Goal: Information Seeking & Learning: Find specific page/section

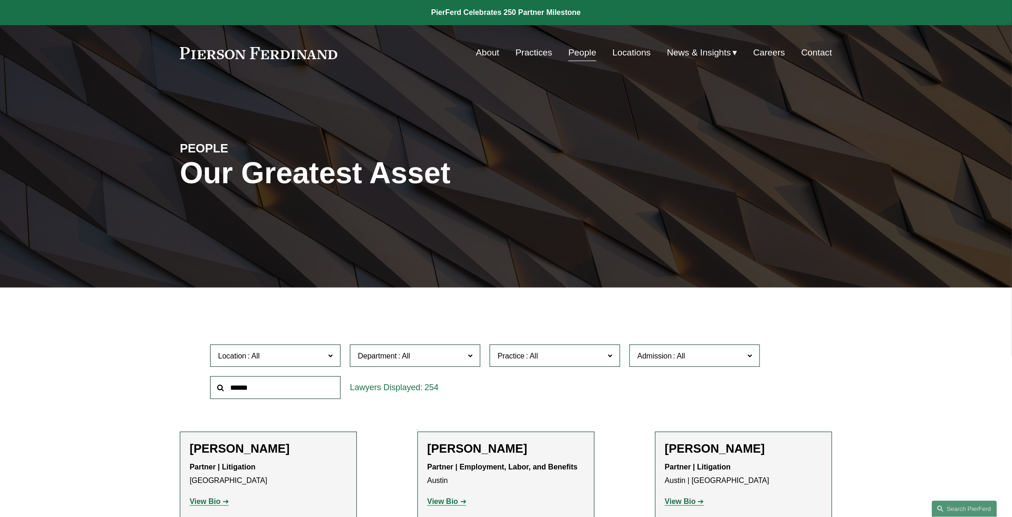
scroll to position [233, 0]
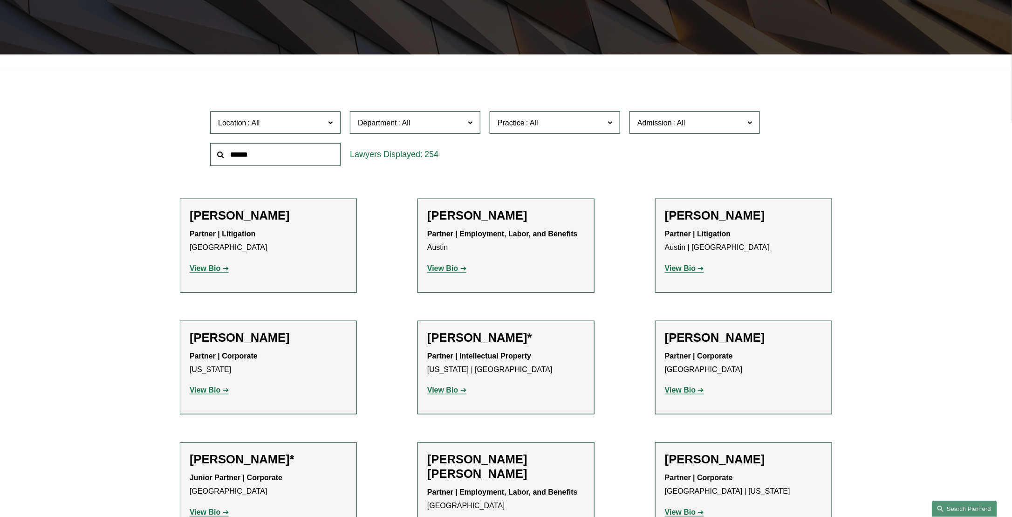
click at [947, 508] on link "Search this site" at bounding box center [963, 508] width 65 height 16
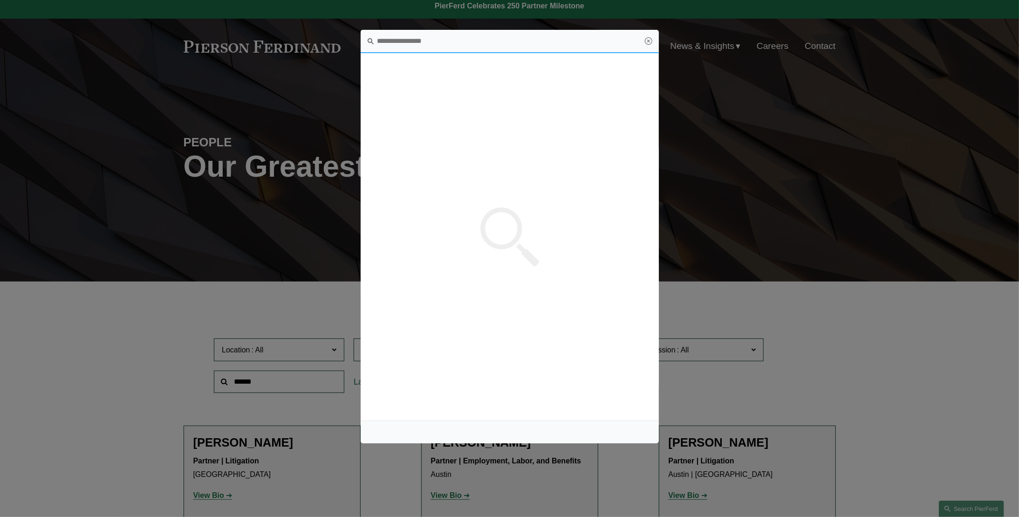
scroll to position [0, 0]
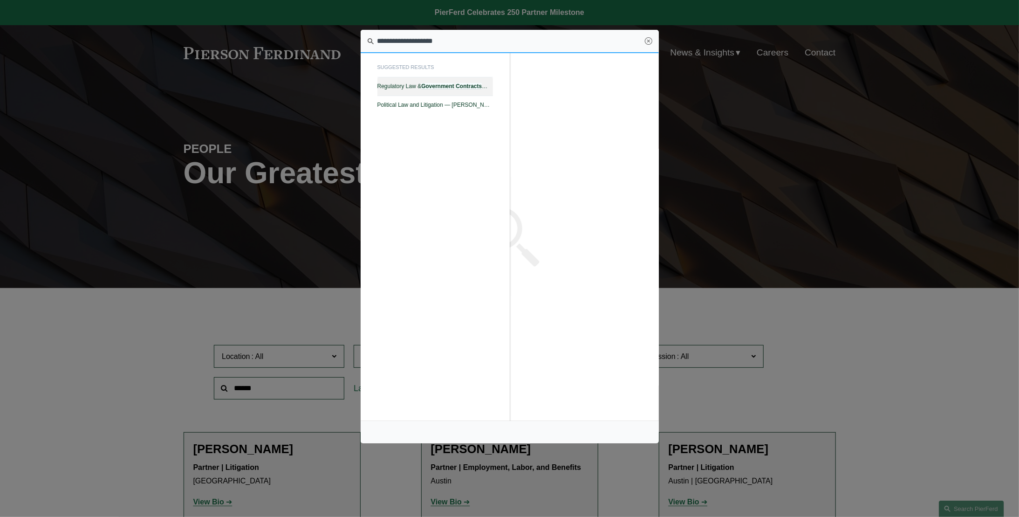
click at [466, 85] on em "Contracts" at bounding box center [468, 86] width 26 height 7
type input "**********"
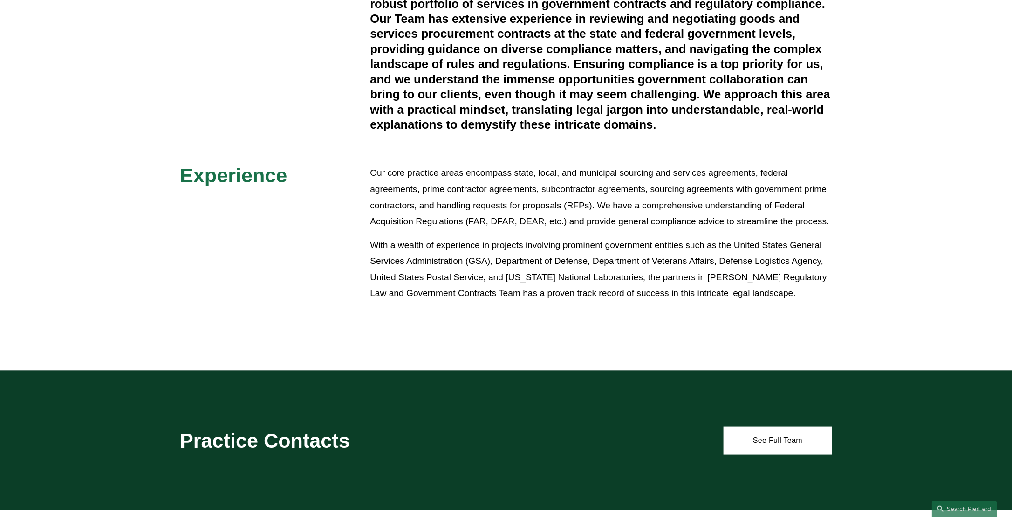
scroll to position [419, 0]
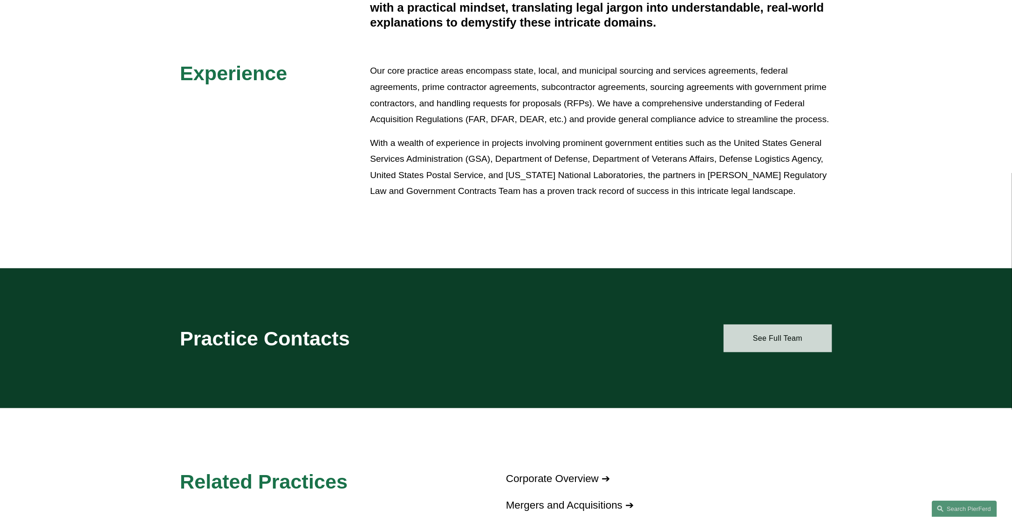
click at [809, 342] on link "See Full Team" at bounding box center [777, 338] width 109 height 28
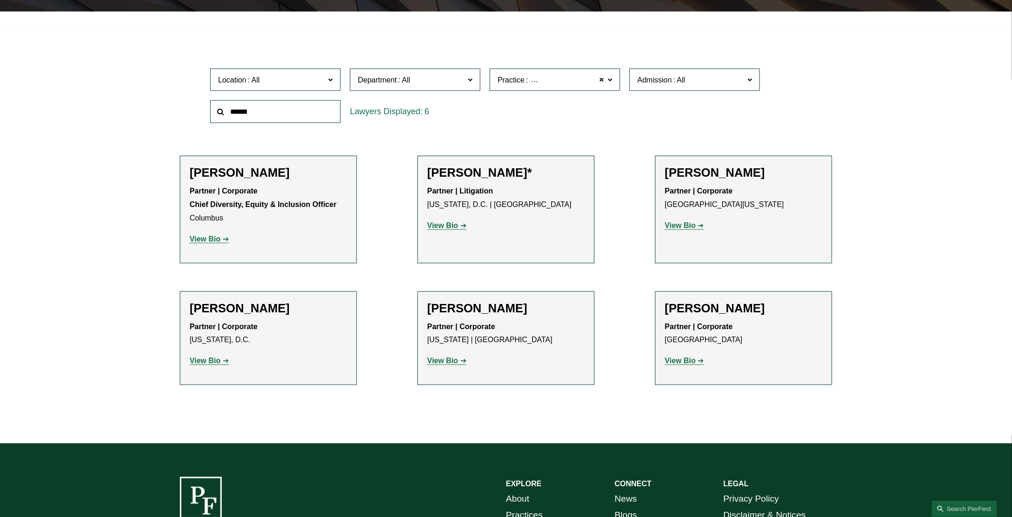
scroll to position [326, 0]
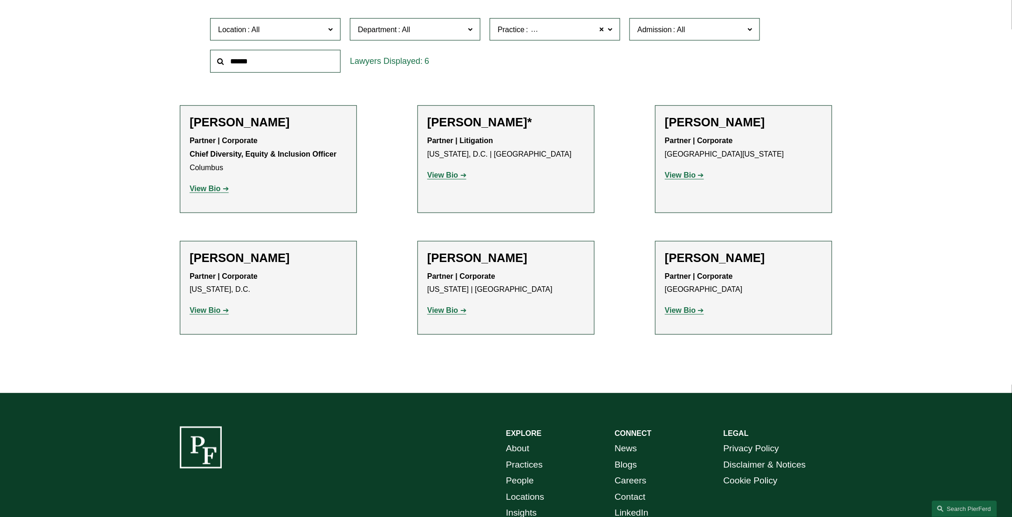
click at [211, 186] on strong "View Bio" at bounding box center [205, 188] width 31 height 8
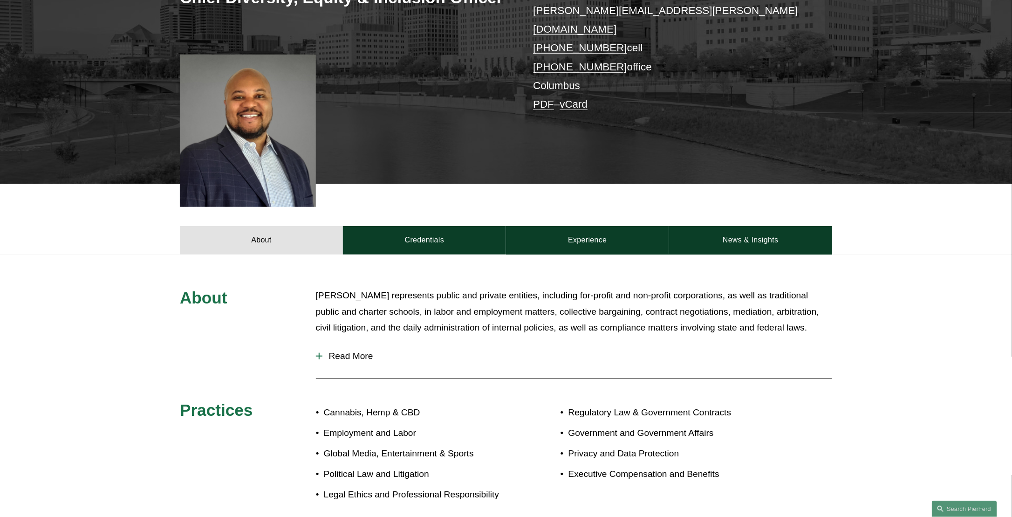
scroll to position [279, 0]
